Goal: Unclear

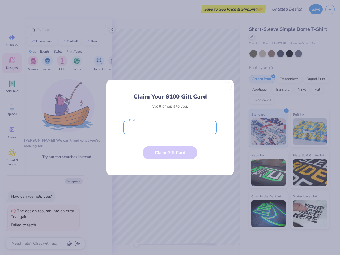
type textarea "x"
click at [170, 127] on input "email" at bounding box center [169, 127] width 93 height 13
click at [227, 87] on button "Close" at bounding box center [226, 86] width 9 height 9
